Goal: Task Accomplishment & Management: Use online tool/utility

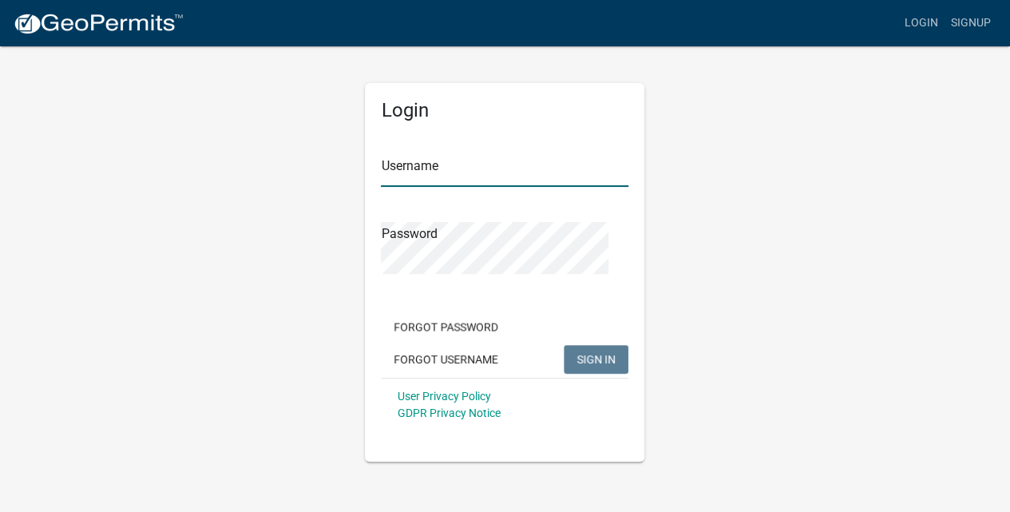
click at [431, 187] on input "Username" at bounding box center [505, 170] width 248 height 33
type input "mcplanner"
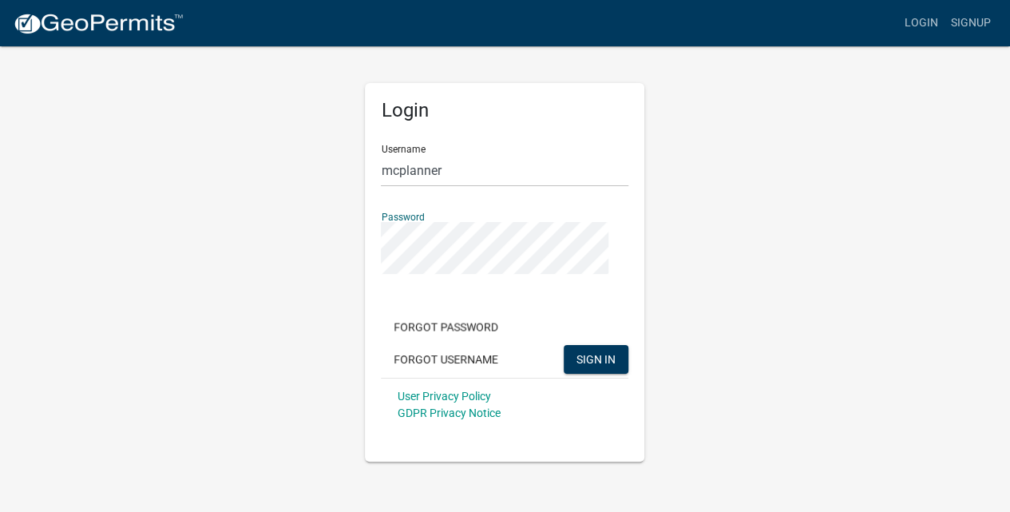
click at [564, 345] on button "SIGN IN" at bounding box center [596, 359] width 65 height 29
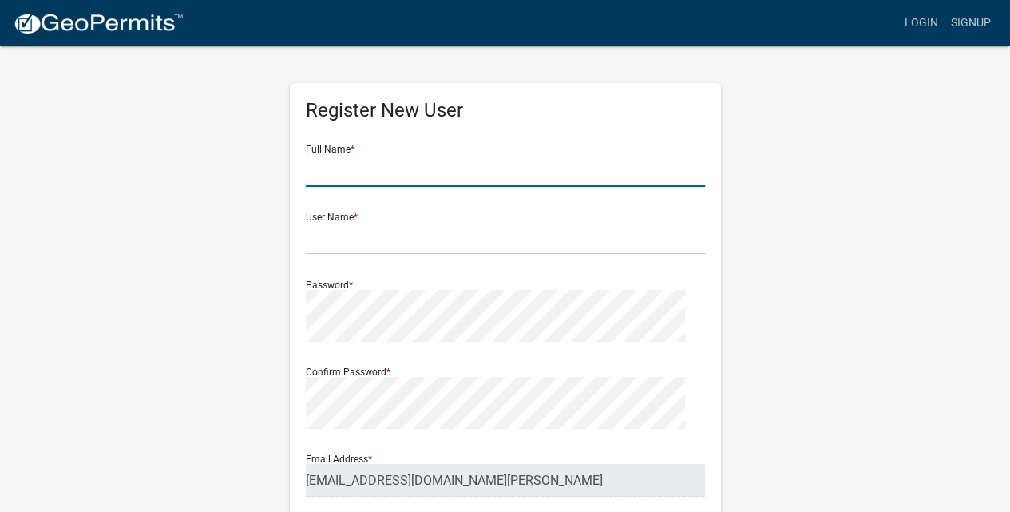
click at [355, 187] on input "text" at bounding box center [505, 170] width 399 height 33
click at [441, 187] on input "[PERSON_NAME]" at bounding box center [505, 170] width 399 height 33
type input "[PERSON_NAME]"
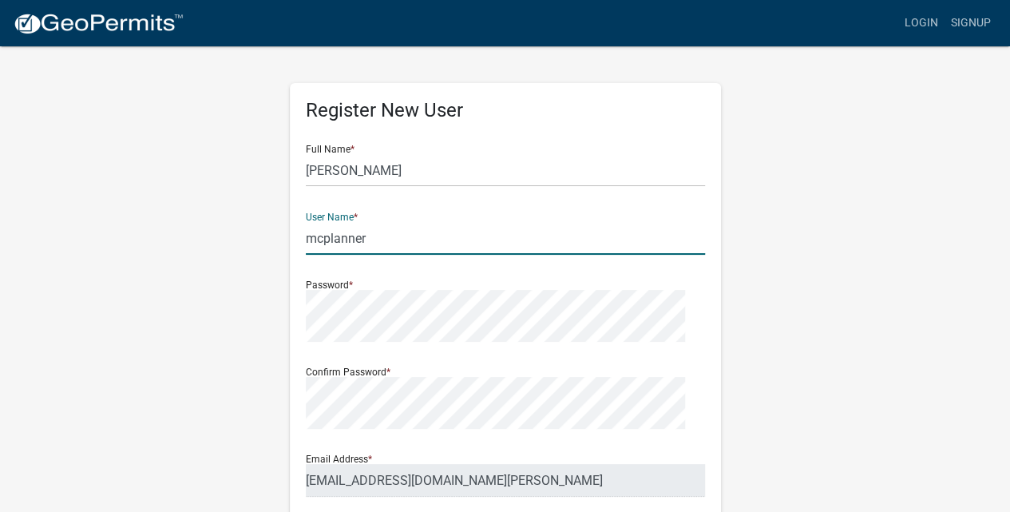
type input "mcplanner"
click at [772, 312] on div "Register New User Full Name * [PERSON_NAME] User Name * mcplanner Password * Co…" at bounding box center [505, 491] width 911 height 893
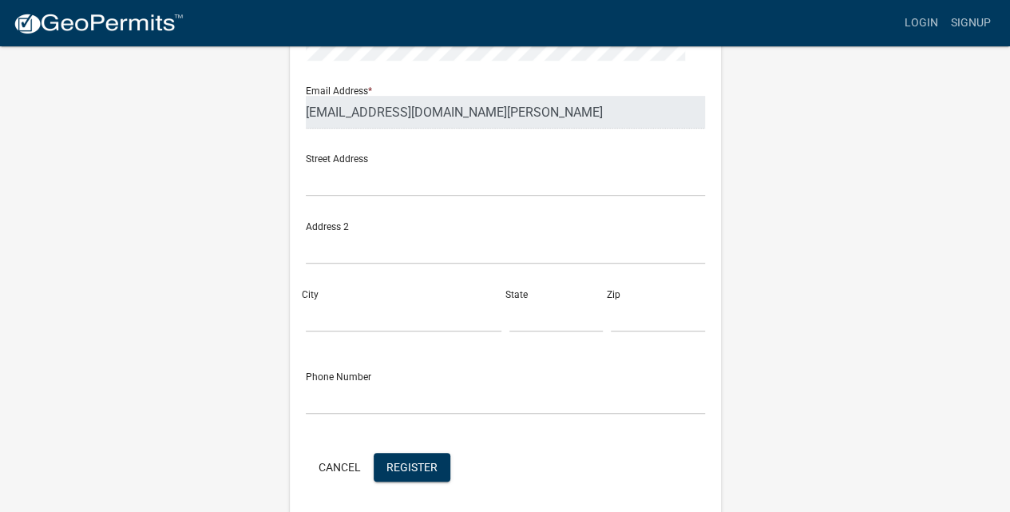
scroll to position [479, 0]
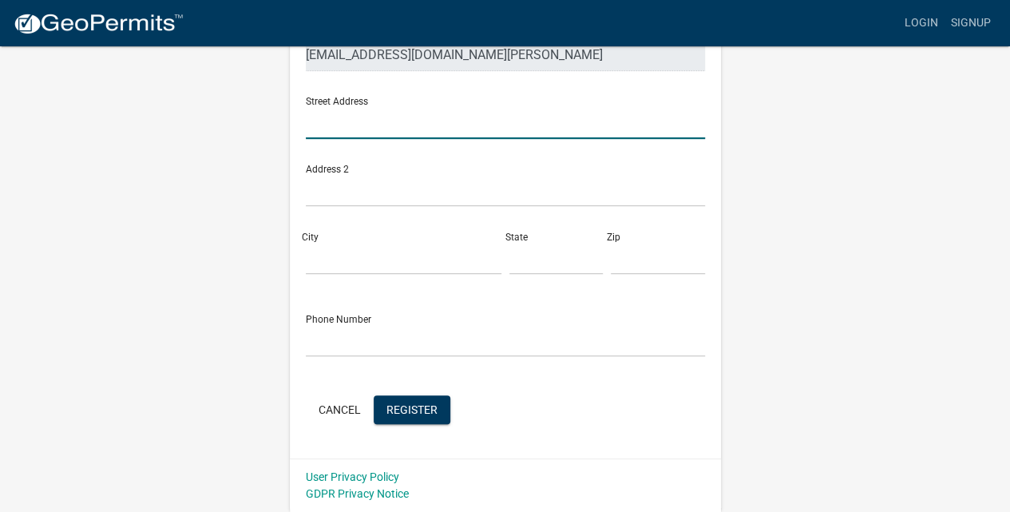
click at [387, 139] on input "text" at bounding box center [505, 122] width 399 height 33
type input "[STREET_ADDRESS][PERSON_NAME]"
type input "46506"
drag, startPoint x: 504, startPoint y: 312, endPoint x: 705, endPoint y: 307, distance: 200.6
click at [705, 307] on div "Register New User Full Name * [PERSON_NAME] User Name * mcplanner Password * Co…" at bounding box center [505, 57] width 431 height 801
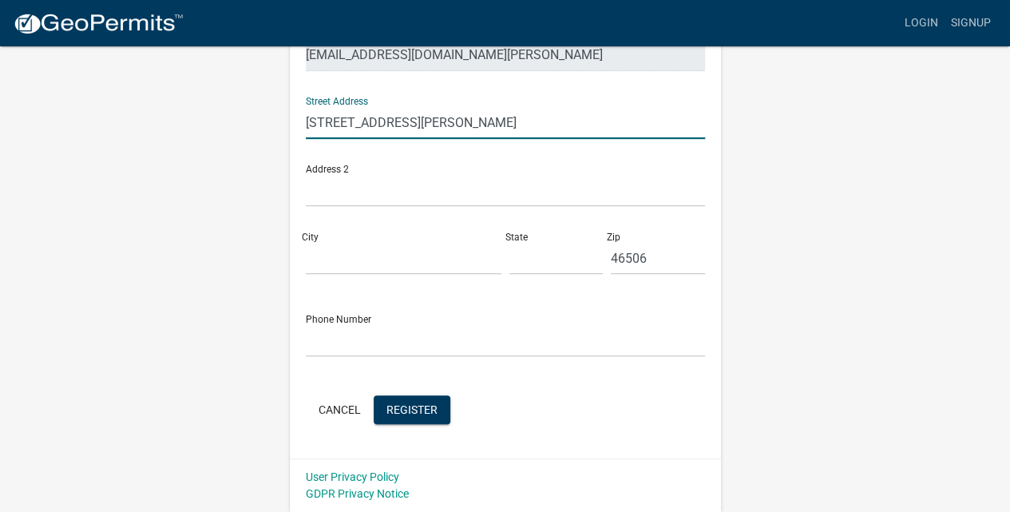
scroll to position [692, 0]
type input "[STREET_ADDRESS][PERSON_NAME]"
click at [659, 275] on input "46506" at bounding box center [658, 258] width 94 height 33
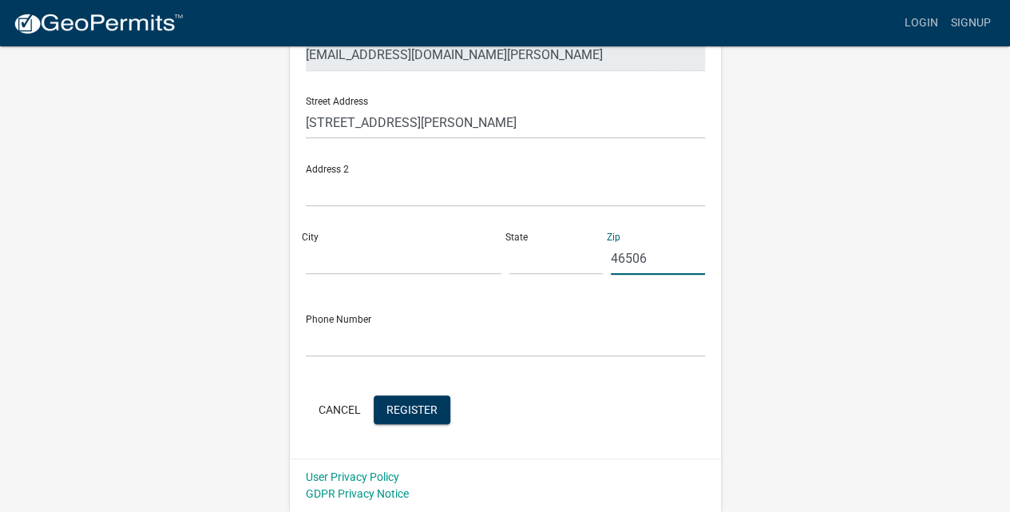
click at [659, 275] on input "46506" at bounding box center [658, 258] width 94 height 33
type input "46563"
click at [358, 275] on input "City" at bounding box center [404, 258] width 196 height 33
type input "[GEOGRAPHIC_DATA]"
type input "IN"
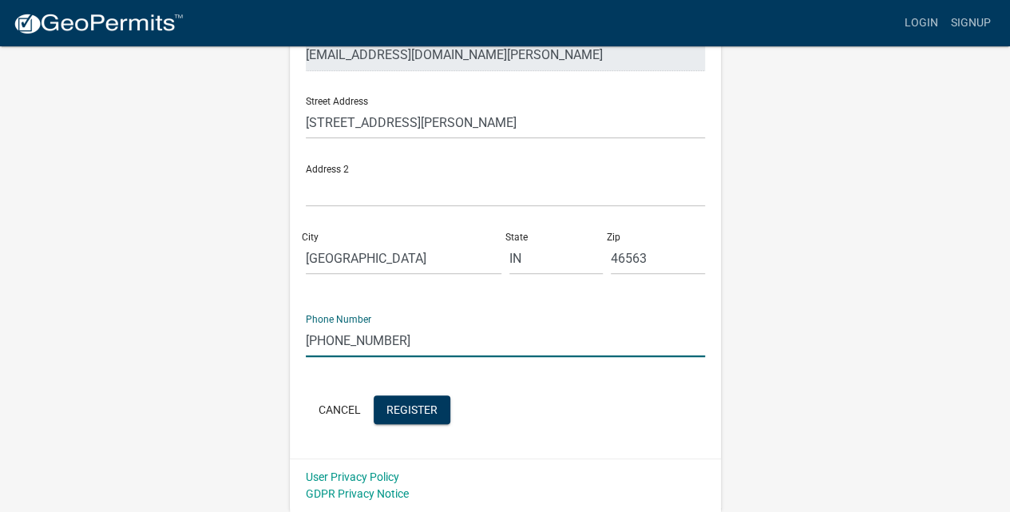
scroll to position [911, 0]
type input "[PHONE_NUMBER]"
click at [438, 403] on span "Register" at bounding box center [412, 409] width 51 height 13
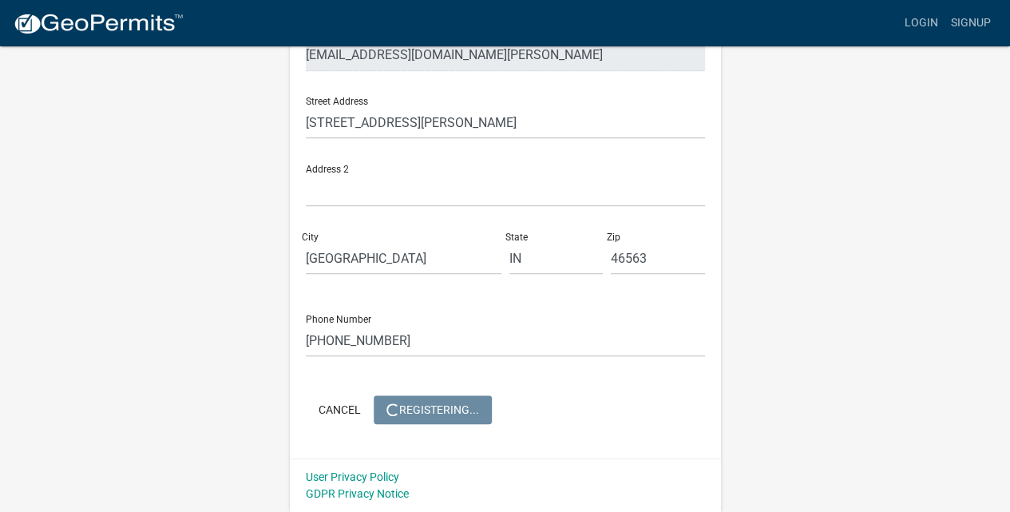
scroll to position [0, 0]
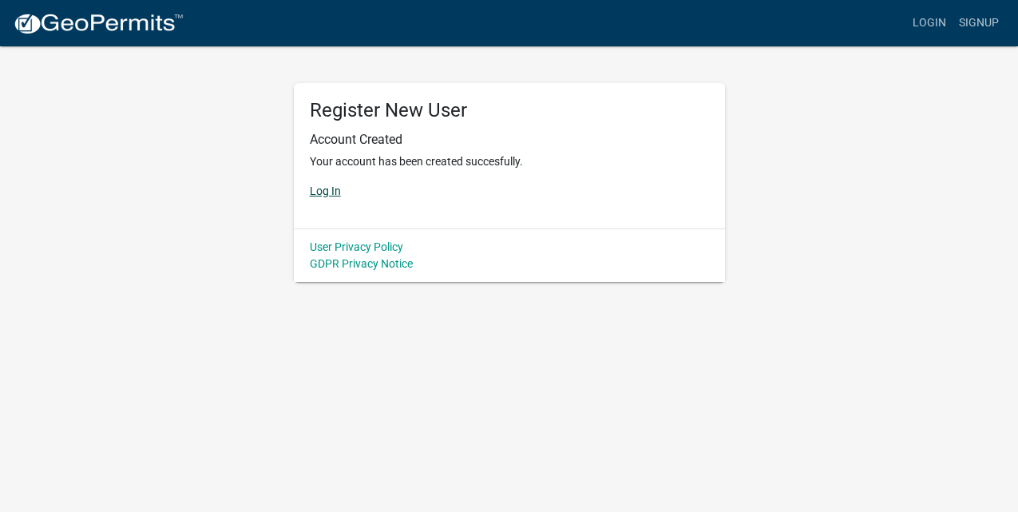
click at [341, 197] on link "Log In" at bounding box center [325, 191] width 31 height 13
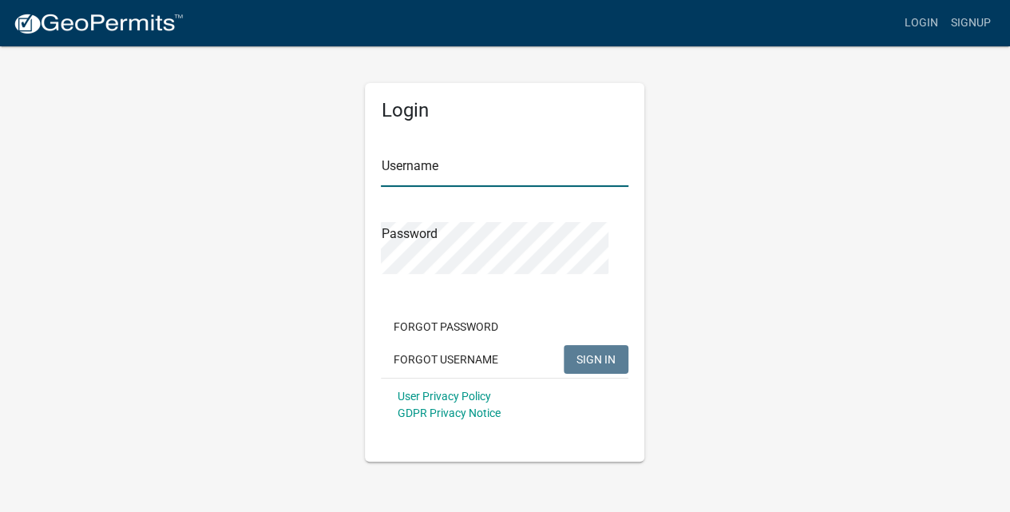
type input "mcplanner"
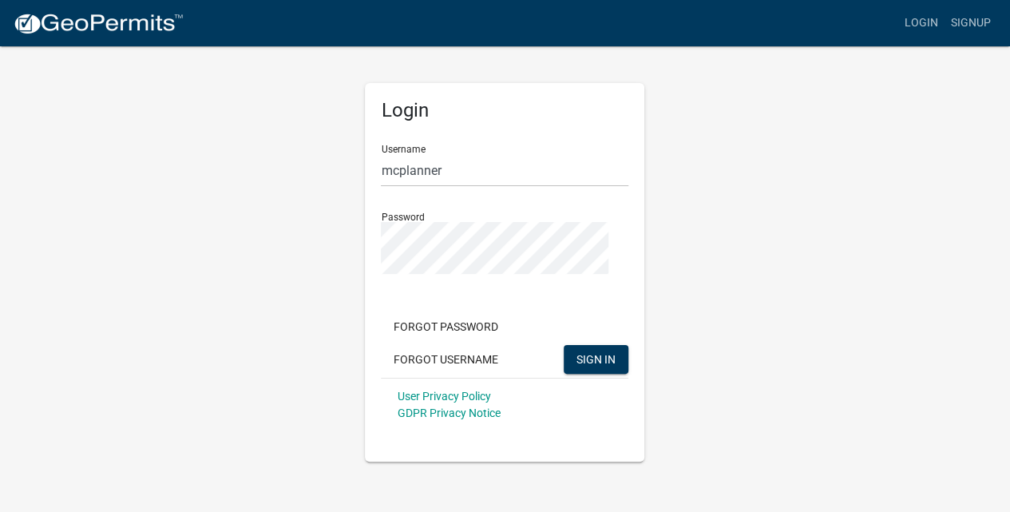
scroll to position [160, 0]
click at [589, 366] on span "SIGN IN" at bounding box center [596, 359] width 39 height 13
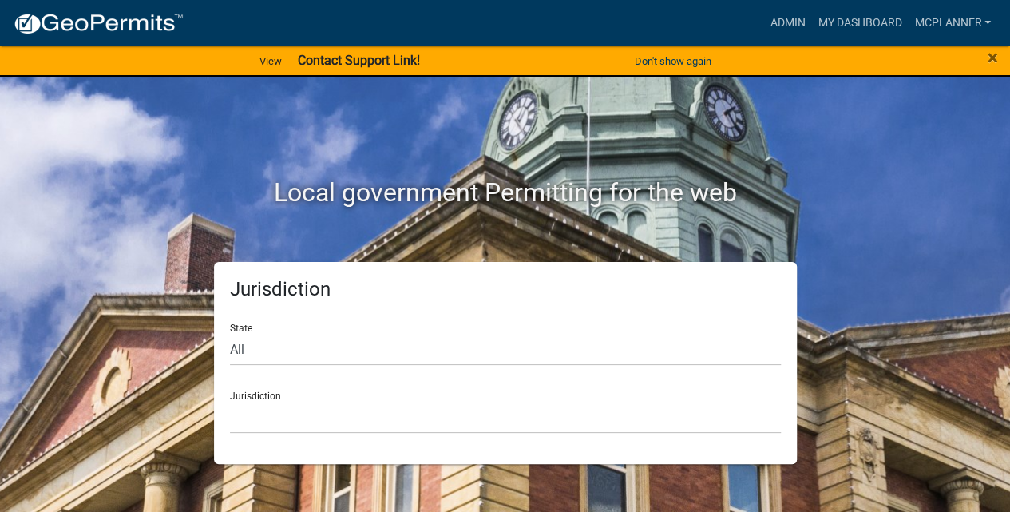
scroll to position [99, 0]
click at [278, 333] on select "All [US_STATE] [US_STATE] [US_STATE] [US_STATE] [US_STATE] [US_STATE] [US_STATE…" at bounding box center [505, 349] width 551 height 33
select select "[US_STATE]"
click at [239, 333] on select "All [US_STATE] [US_STATE] [US_STATE] [US_STATE] [US_STATE] [US_STATE] [US_STATE…" at bounding box center [505, 349] width 551 height 33
click at [320, 433] on select "City of [GEOGRAPHIC_DATA], [US_STATE] City of [GEOGRAPHIC_DATA], [US_STATE] Cit…" at bounding box center [505, 417] width 551 height 33
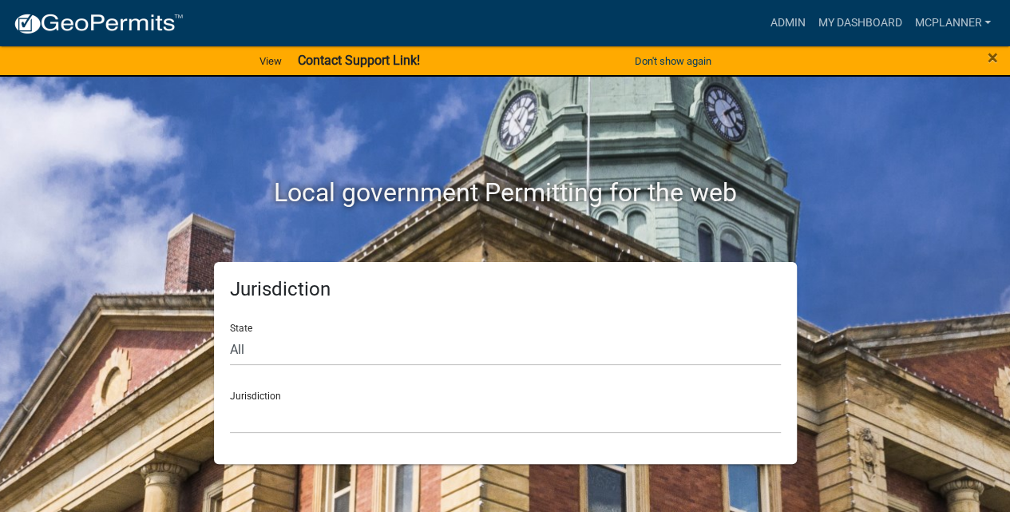
click at [895, 265] on div "Jurisdiction State All [US_STATE] [US_STATE] [US_STATE] [US_STATE] [US_STATE] […" at bounding box center [505, 363] width 911 height 202
click at [264, 434] on select "City of [GEOGRAPHIC_DATA], [US_STATE] City of [GEOGRAPHIC_DATA], [US_STATE] Cit…" at bounding box center [505, 417] width 551 height 33
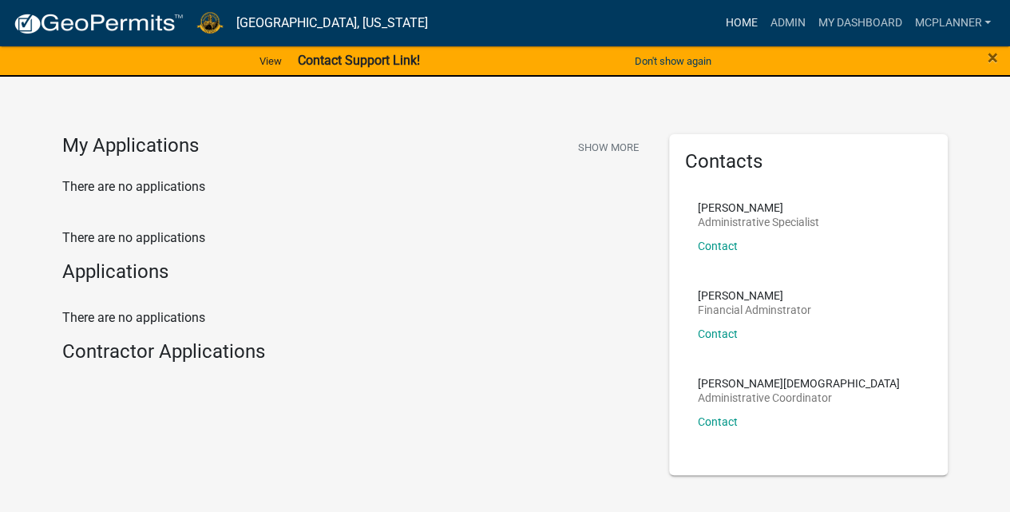
click at [719, 34] on link "Home" at bounding box center [741, 23] width 45 height 30
click at [149, 36] on img at bounding box center [98, 24] width 171 height 24
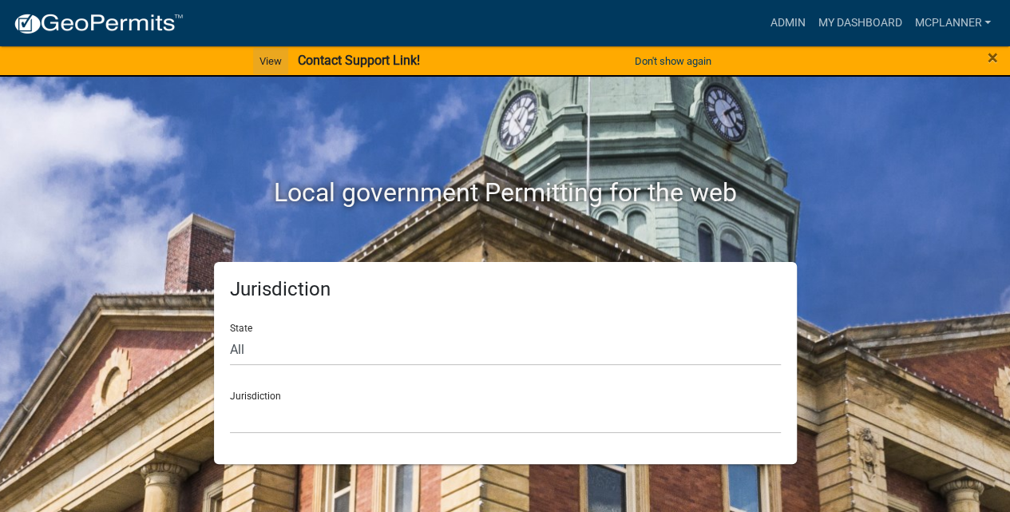
click at [253, 74] on link "View" at bounding box center [270, 61] width 35 height 26
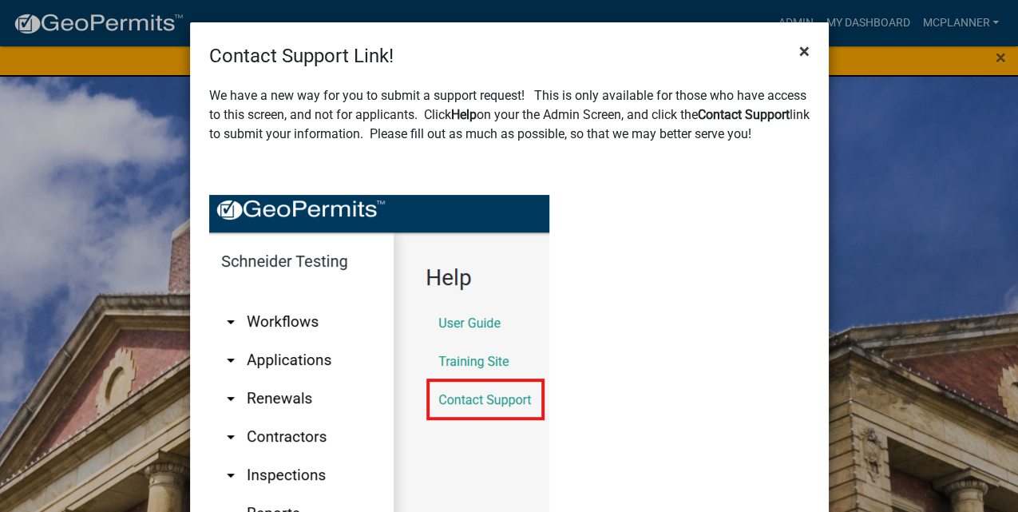
click at [800, 62] on span "×" at bounding box center [805, 51] width 10 height 22
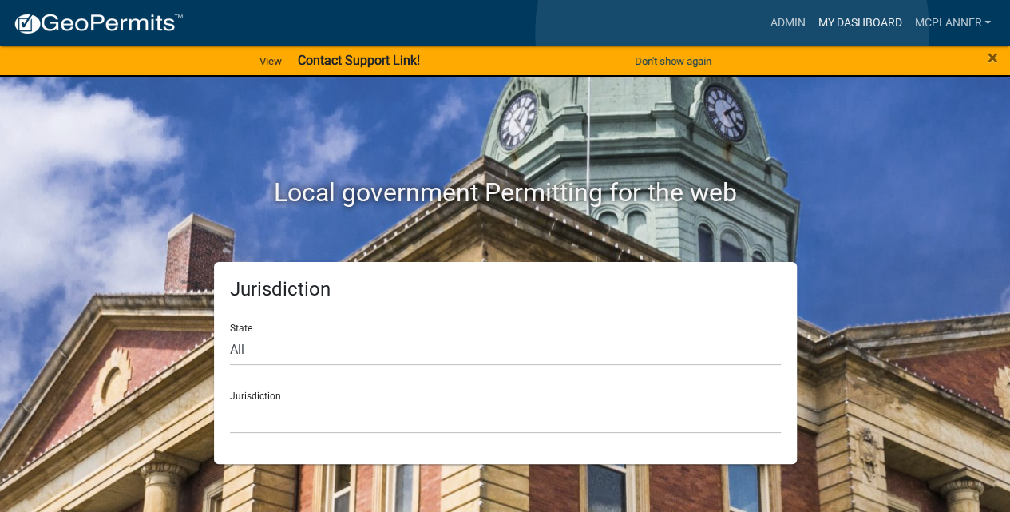
click at [812, 34] on link "My Dashboard" at bounding box center [860, 23] width 97 height 30
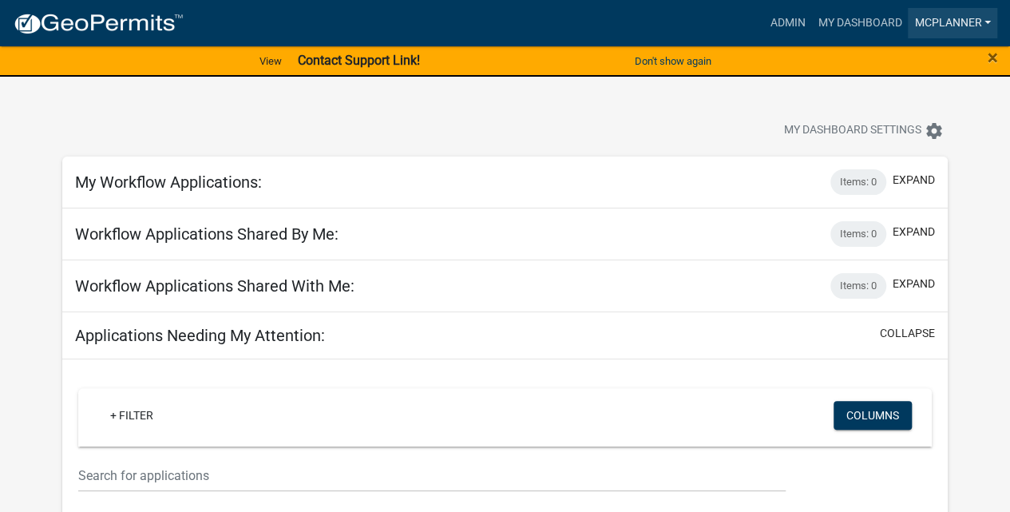
click at [913, 38] on link "mcplanner" at bounding box center [952, 23] width 89 height 30
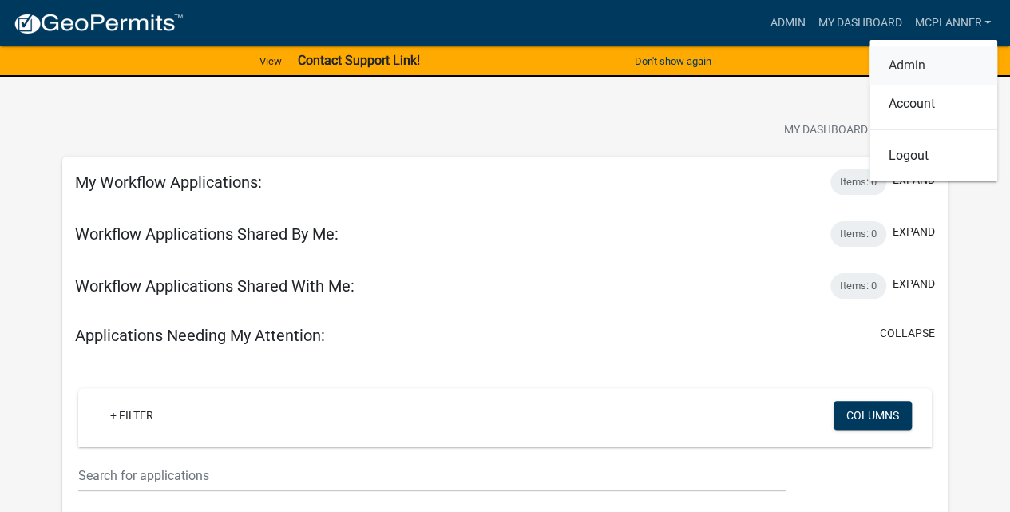
click at [870, 85] on link "Admin" at bounding box center [934, 65] width 128 height 38
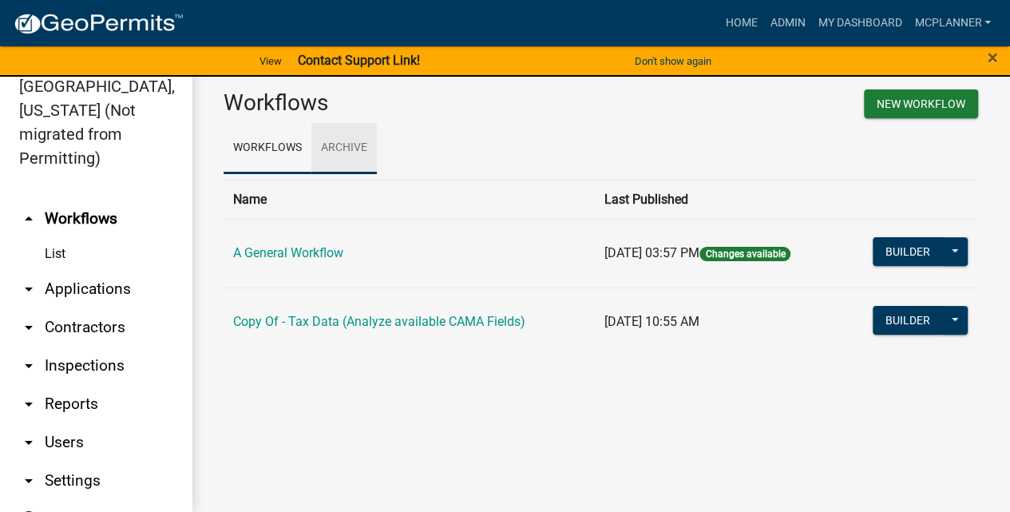
click at [377, 174] on link "Archive" at bounding box center [345, 148] width 66 height 51
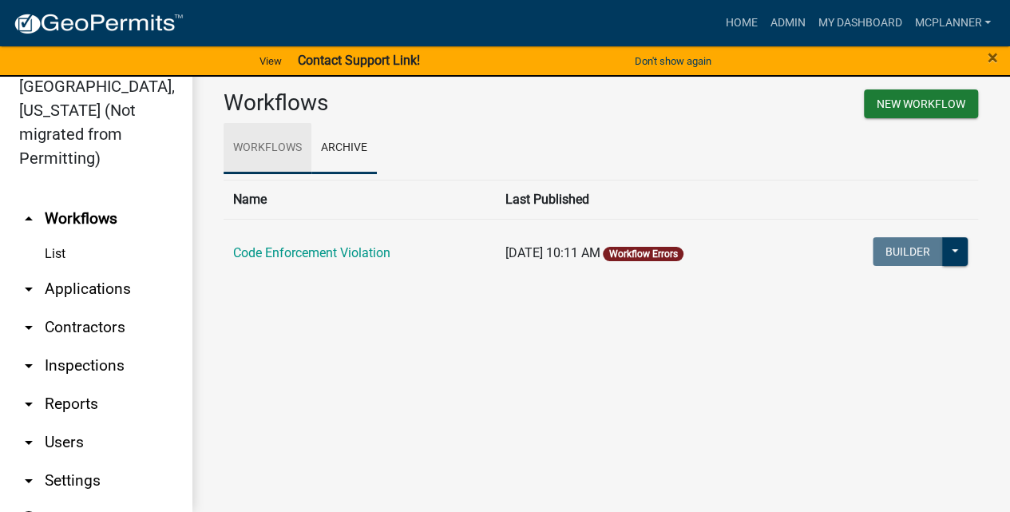
click at [312, 174] on link "Workflows" at bounding box center [268, 148] width 88 height 51
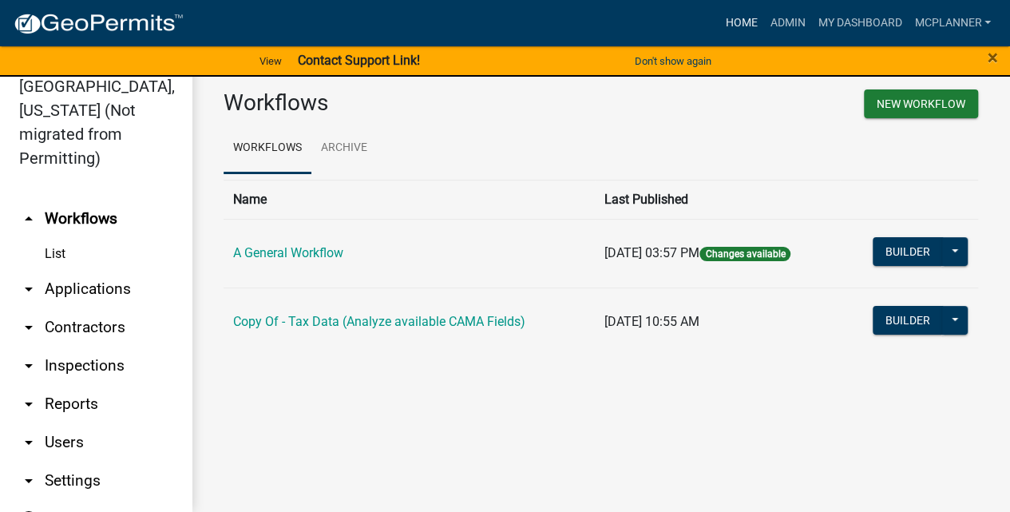
click at [719, 35] on link "Home" at bounding box center [741, 23] width 45 height 30
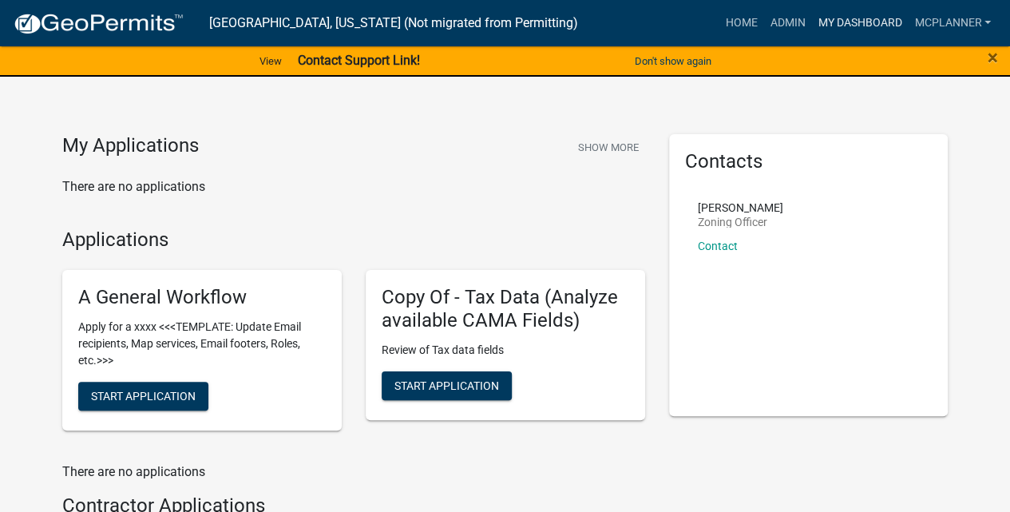
click at [812, 38] on link "My Dashboard" at bounding box center [860, 23] width 97 height 30
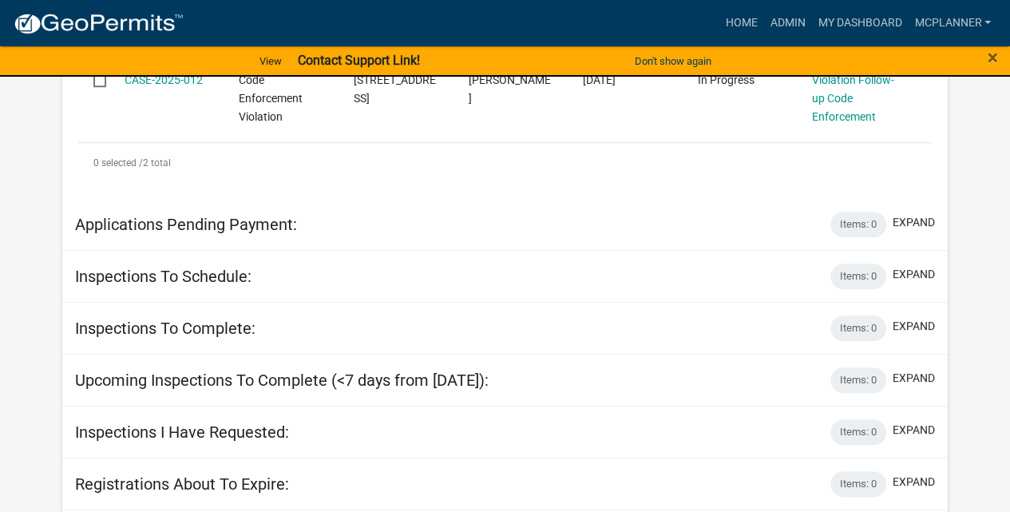
scroll to position [745, 0]
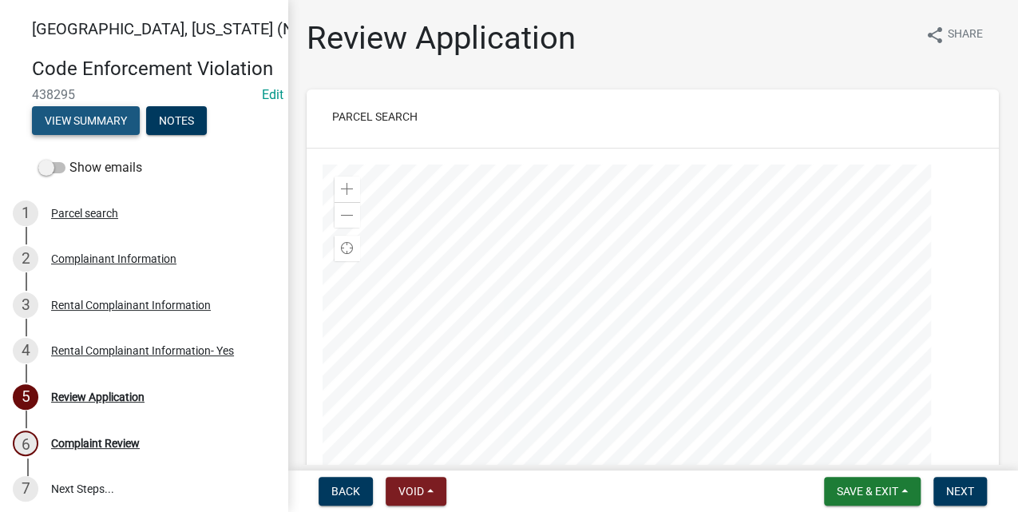
click at [140, 135] on button "View Summary" at bounding box center [86, 120] width 108 height 29
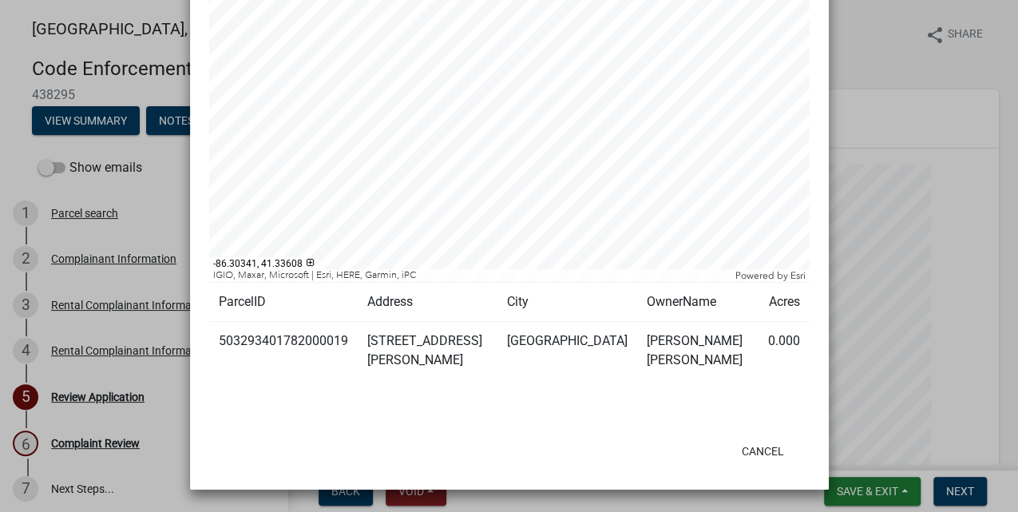
scroll to position [639, 0]
click at [933, 97] on ngb-modal-window "Summary × Printer Friendly Parcel search Complainant Information Rental Complai…" at bounding box center [509, 256] width 1018 height 512
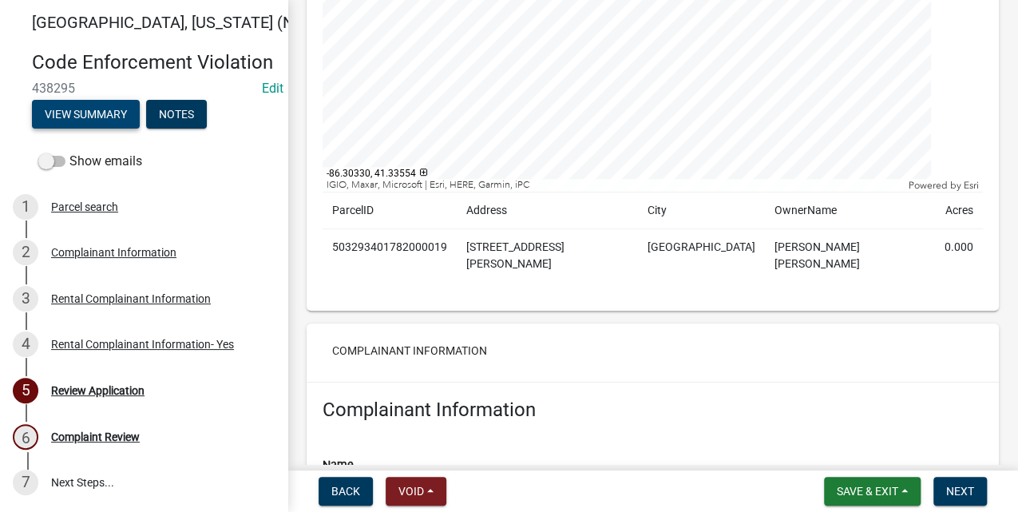
scroll to position [266, 0]
click at [66, 156] on span at bounding box center [51, 161] width 27 height 11
click at [69, 152] on input "Show emails" at bounding box center [69, 152] width 0 height 0
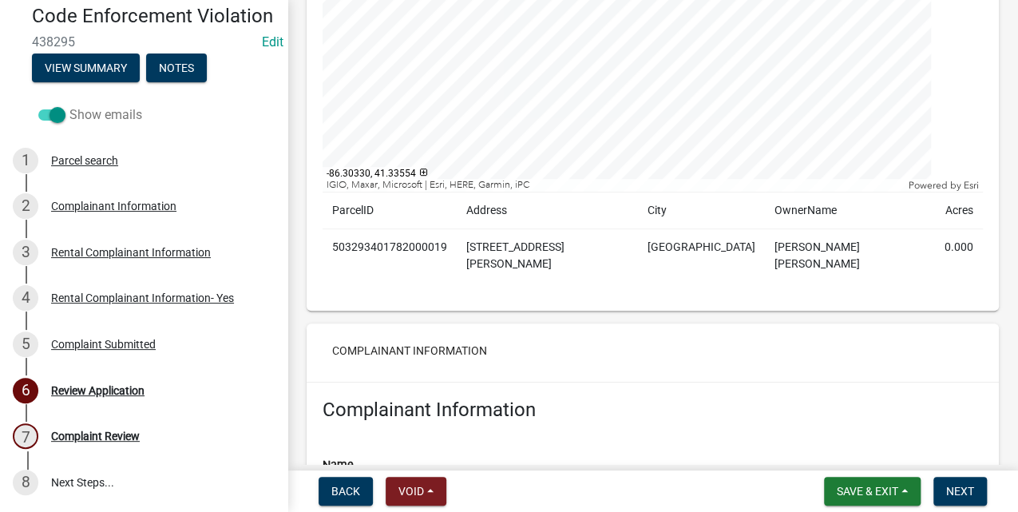
click at [66, 121] on span at bounding box center [51, 114] width 27 height 11
click at [69, 105] on input "Show emails" at bounding box center [69, 105] width 0 height 0
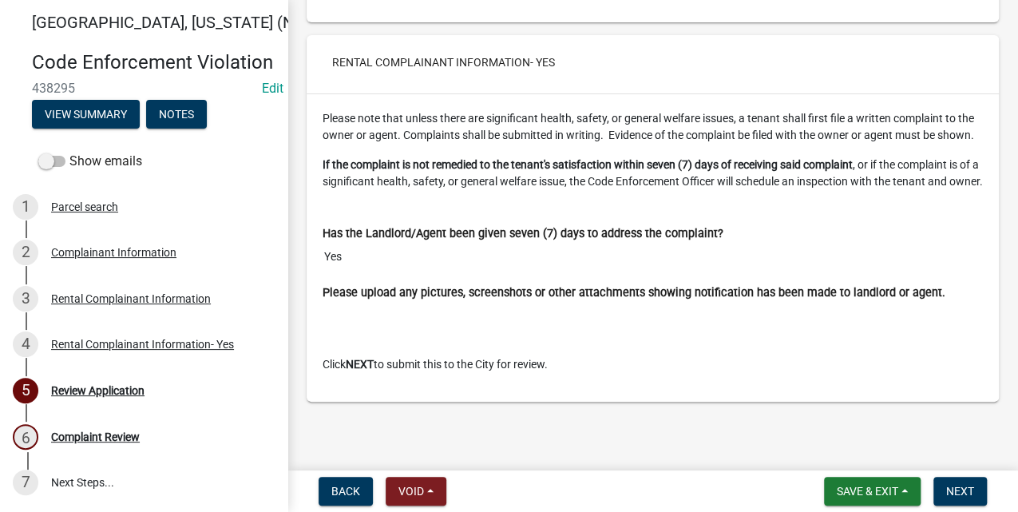
scroll to position [5858, 0]
